Goal: Information Seeking & Learning: Understand process/instructions

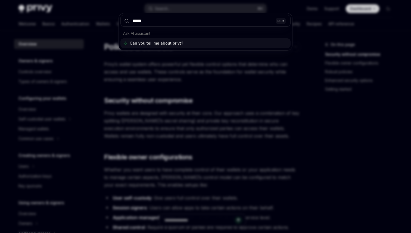
type input "******"
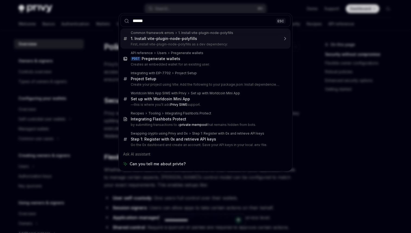
type textarea "*"
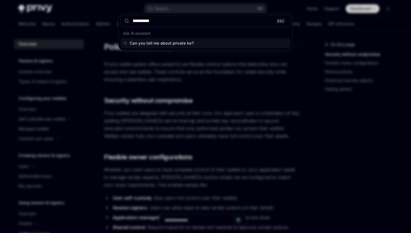
type input "**********"
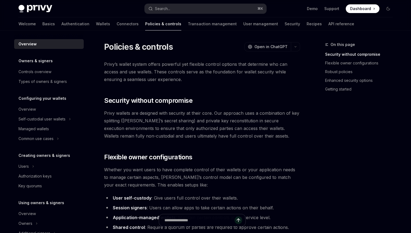
scroll to position [30, 0]
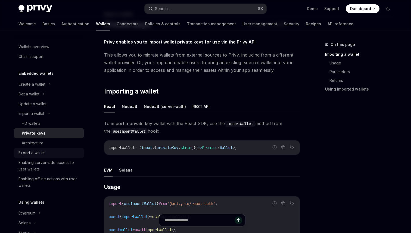
click at [34, 156] on div "Export a wallet" at bounding box center [31, 152] width 26 height 7
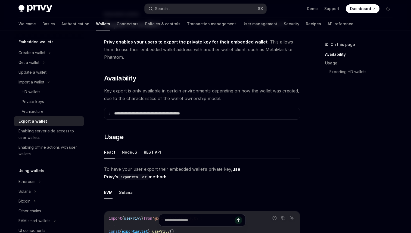
scroll to position [37, 0]
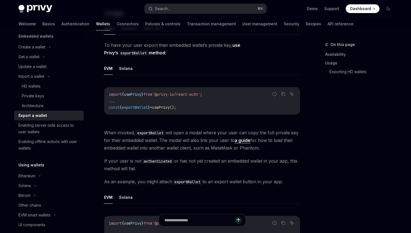
click at [148, 105] on span "exportWallet" at bounding box center [135, 107] width 26 height 5
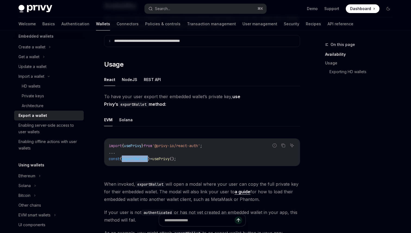
scroll to position [101, 0]
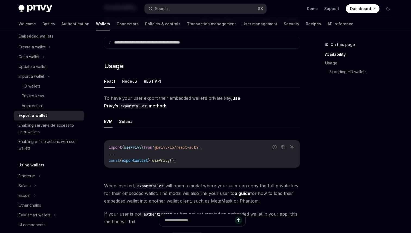
click at [115, 83] on ul "React NodeJS REST API" at bounding box center [202, 81] width 196 height 13
click at [128, 123] on button "Solana" at bounding box center [126, 121] width 14 height 13
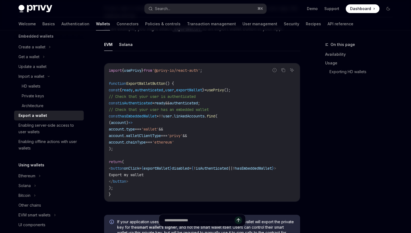
scroll to position [278, 0]
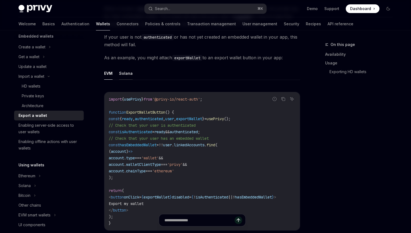
click at [127, 73] on button "Solana" at bounding box center [126, 73] width 14 height 13
type textarea "*"
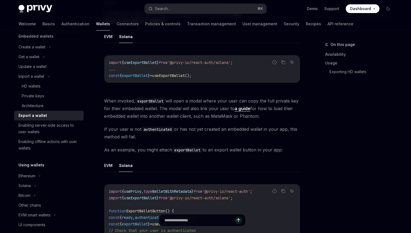
scroll to position [184, 0]
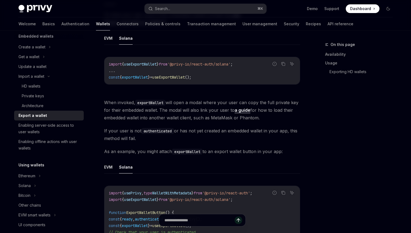
click at [148, 101] on code "exportWallet" at bounding box center [150, 103] width 30 height 6
click at [238, 99] on span "When invoked, exportWallet will open a modal where your user can copy the full …" at bounding box center [202, 110] width 196 height 23
click at [287, 101] on span "When invoked, exportWallet will open a modal where your user can copy the full …" at bounding box center [202, 110] width 196 height 23
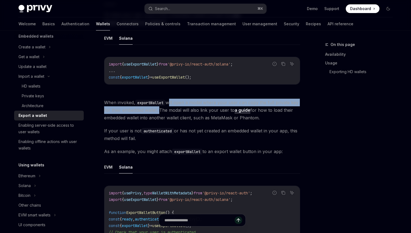
drag, startPoint x: 170, startPoint y: 102, endPoint x: 158, endPoint y: 112, distance: 15.4
click at [158, 112] on span "When invoked, exportWallet will open a modal where your user can copy the full …" at bounding box center [202, 110] width 196 height 23
